Goal: Task Accomplishment & Management: Use online tool/utility

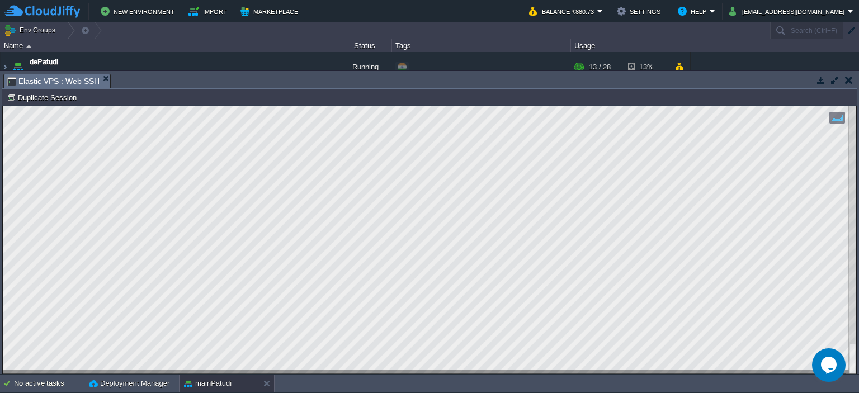
click at [822, 84] on button "button" at bounding box center [821, 80] width 10 height 10
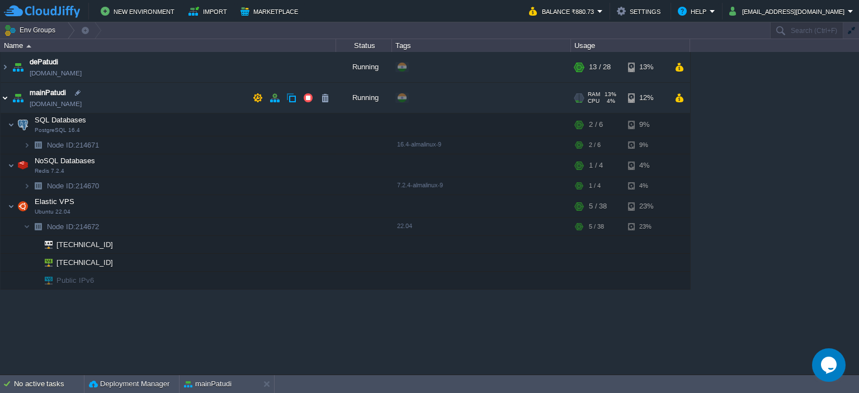
click at [5, 100] on img at bounding box center [5, 98] width 9 height 30
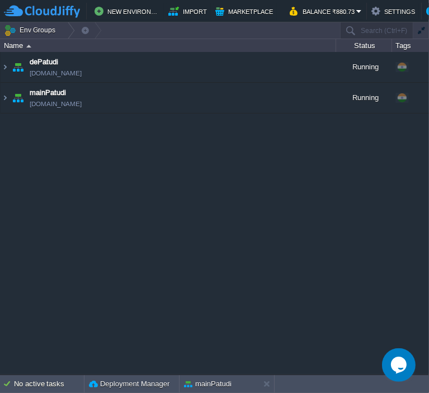
click at [149, 188] on div "dePatudi [DOMAIN_NAME] Running + Add to Env Group RAM 42% CPU 39% 13 / 28 13% m…" at bounding box center [214, 213] width 429 height 323
click at [4, 102] on img at bounding box center [5, 98] width 9 height 30
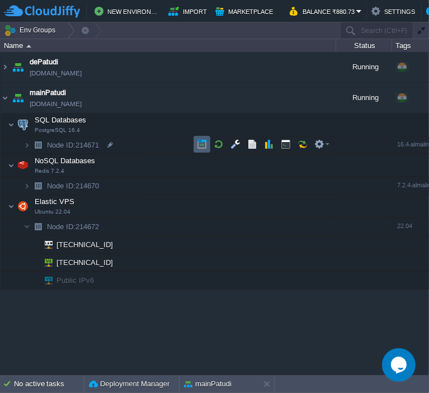
click at [199, 142] on button "button" at bounding box center [202, 144] width 10 height 10
click at [126, 336] on div "dePatudi [DOMAIN_NAME] Running + Add to Env Group RAM 42% CPU 9% 13 / 28 13% ma…" at bounding box center [214, 213] width 429 height 323
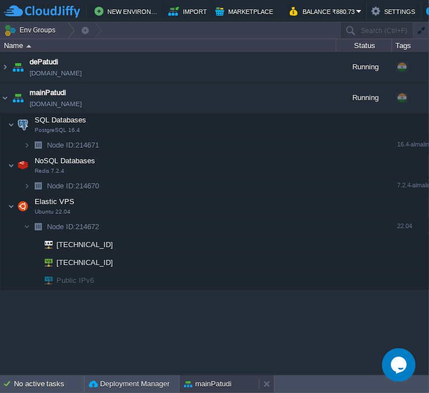
click at [212, 391] on div "mainPatudi" at bounding box center [218, 384] width 79 height 18
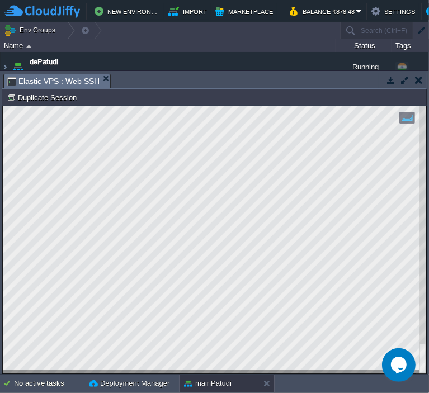
click at [392, 84] on button "button" at bounding box center [391, 80] width 10 height 10
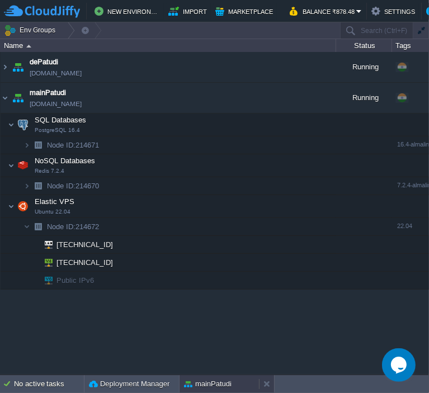
click at [204, 377] on div "mainPatudi" at bounding box center [218, 384] width 79 height 18
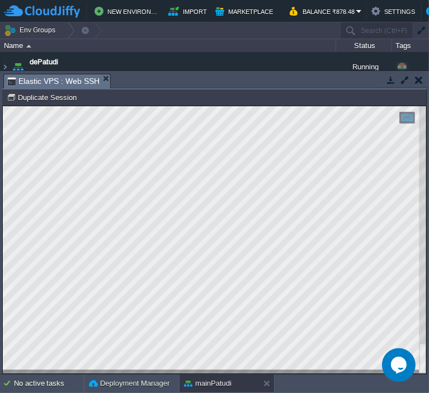
click at [393, 78] on button "button" at bounding box center [391, 80] width 10 height 10
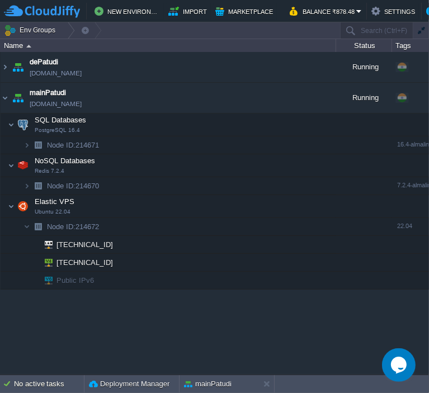
click at [136, 308] on div "dePatudi [DOMAIN_NAME] Running + Add to Env Group RAM 42% CPU 8% 13 / 28 13% ma…" at bounding box center [214, 213] width 429 height 323
